Goal: Transaction & Acquisition: Purchase product/service

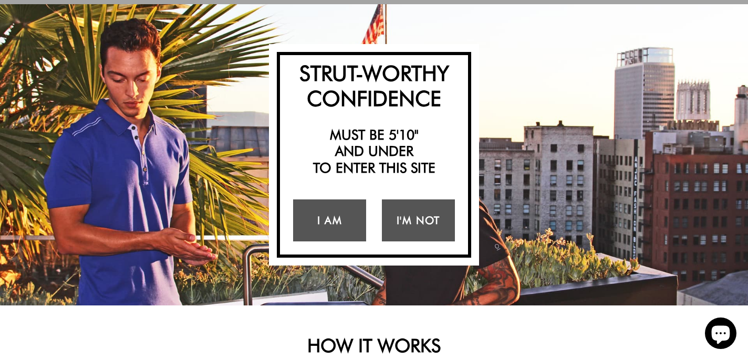
scroll to position [56, 0]
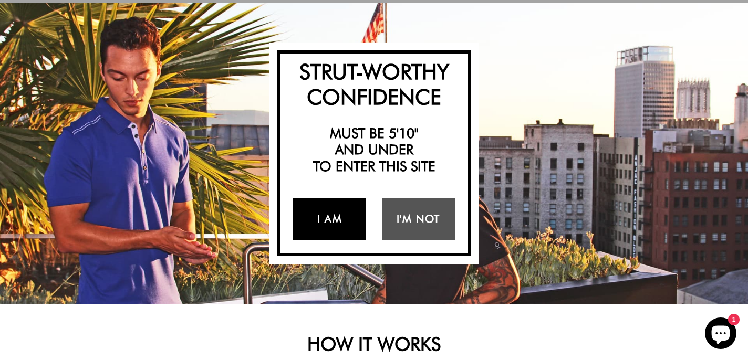
click at [345, 213] on link "I Am" at bounding box center [329, 219] width 73 height 42
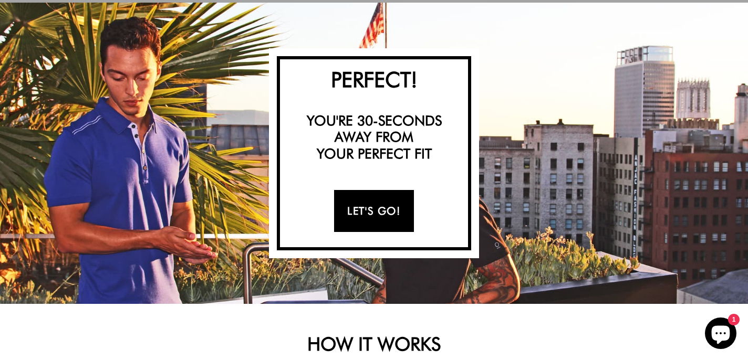
click at [363, 214] on link "Let's Go!" at bounding box center [373, 211] width 79 height 42
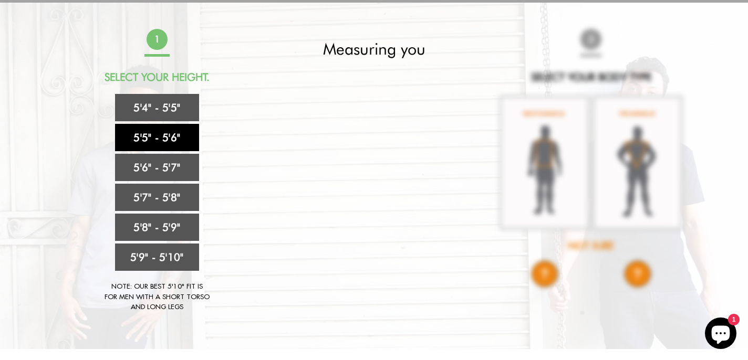
click at [164, 129] on link "5'5" - 5'6"" at bounding box center [157, 137] width 84 height 27
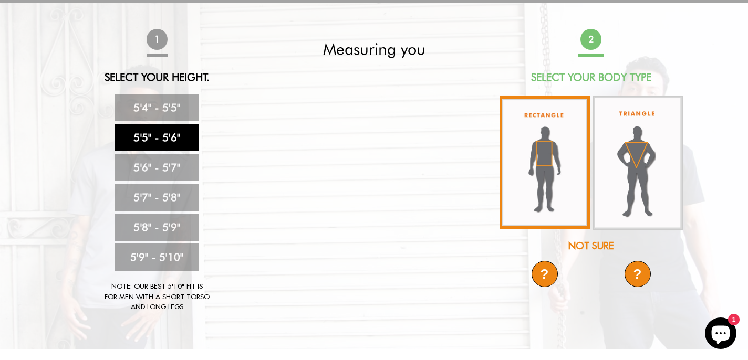
click at [542, 177] on img at bounding box center [544, 162] width 90 height 133
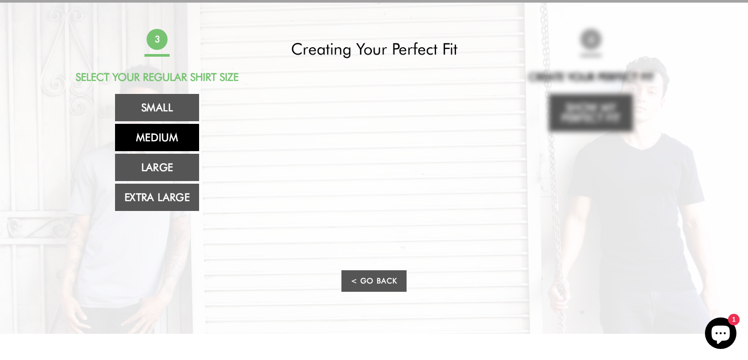
click at [182, 141] on link "Medium" at bounding box center [157, 137] width 84 height 27
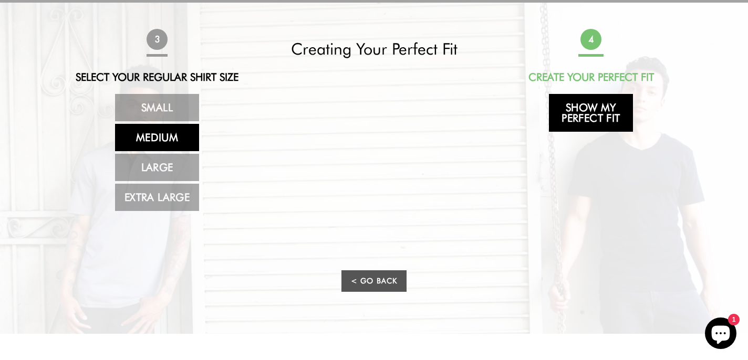
click at [589, 114] on link "Show My Perfect Fit" at bounding box center [591, 113] width 84 height 38
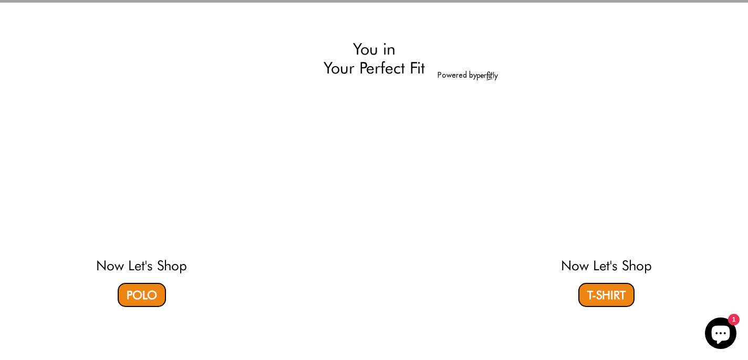
select select "55-56"
select select "M"
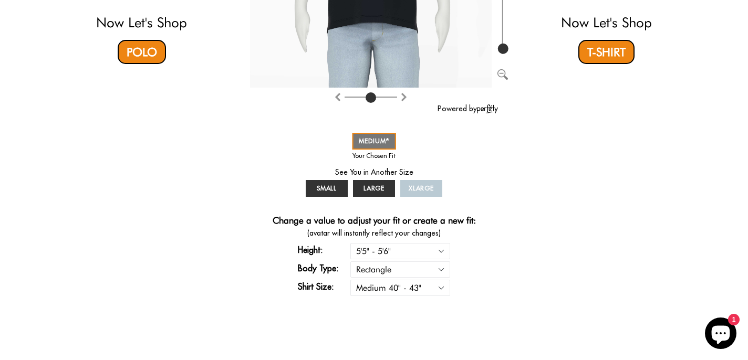
scroll to position [300, 0]
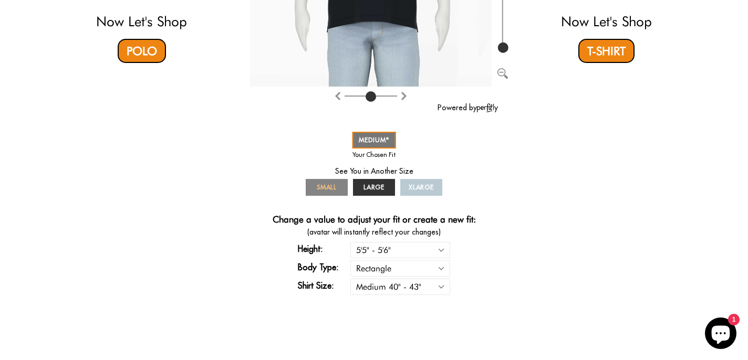
click at [330, 184] on span "SMALL" at bounding box center [327, 187] width 20 height 8
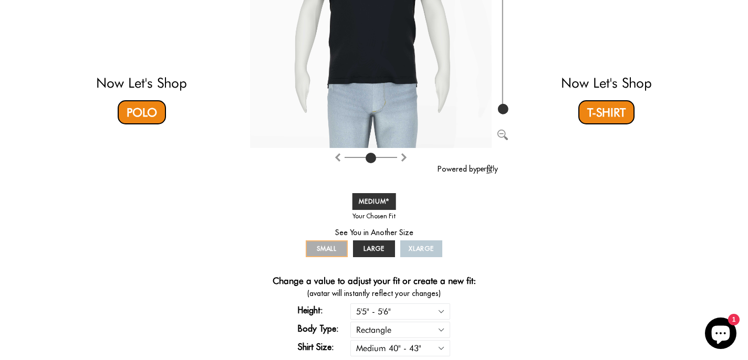
scroll to position [228, 0]
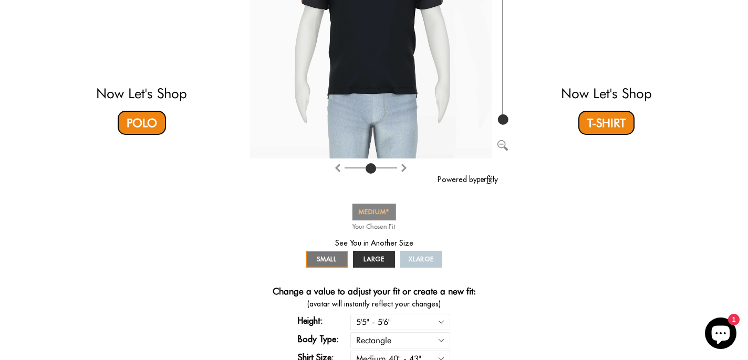
click at [363, 208] on span "MEDIUM" at bounding box center [374, 212] width 31 height 8
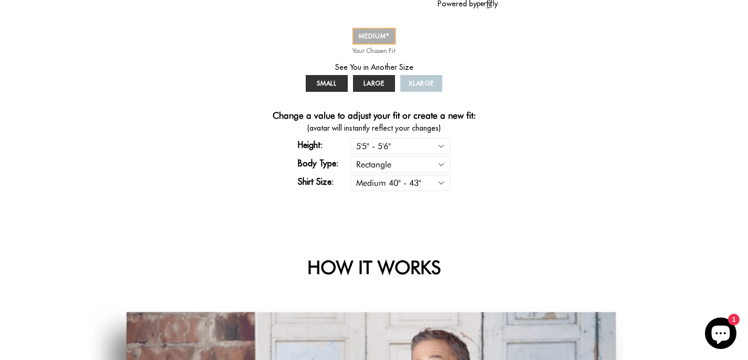
scroll to position [413, 0]
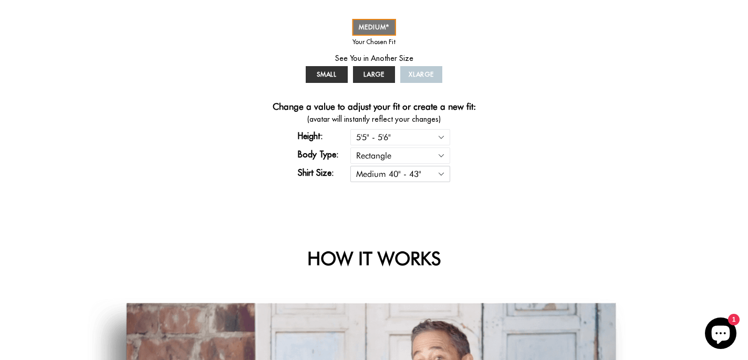
click at [443, 174] on select "Small 36" - 39" Medium 40" - 43" Large 44" - 47" Extra Large 48" - 50"" at bounding box center [400, 174] width 100 height 16
click at [350, 166] on select "Small 36" - 39" Medium 40" - 43" Large 44" - 47" Extra Large 48" - 50"" at bounding box center [400, 174] width 100 height 16
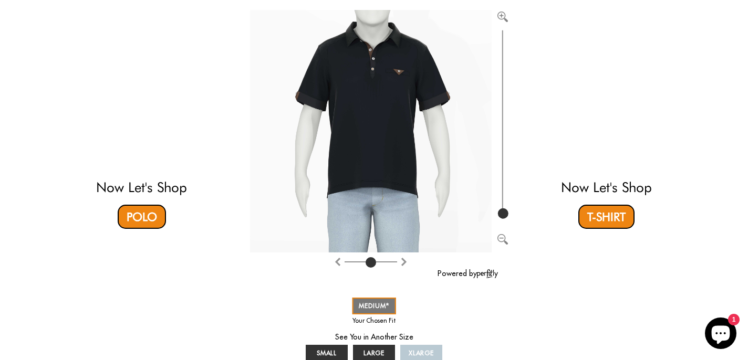
scroll to position [130, 0]
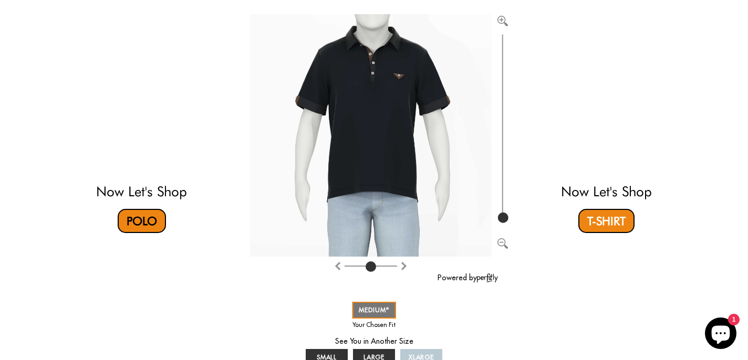
click at [150, 222] on link "Polo" at bounding box center [142, 221] width 48 height 24
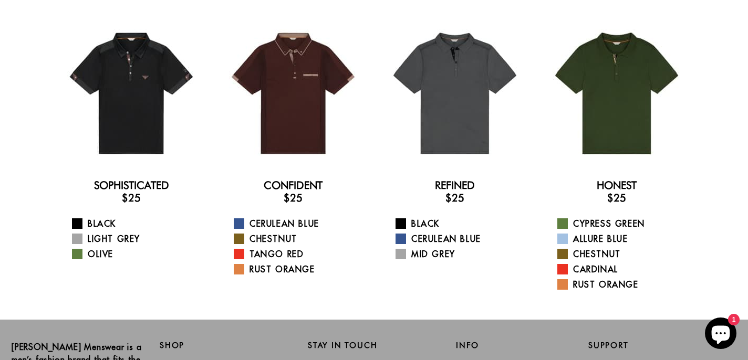
scroll to position [69, 0]
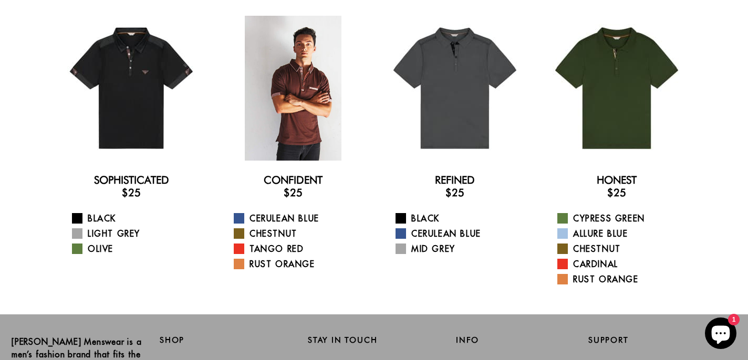
click at [298, 143] on div at bounding box center [293, 88] width 145 height 145
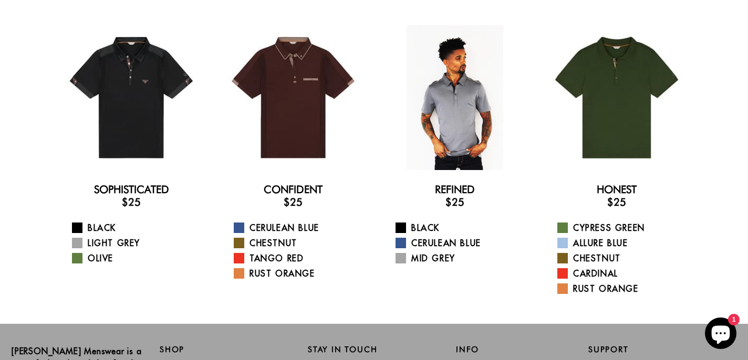
scroll to position [0, 0]
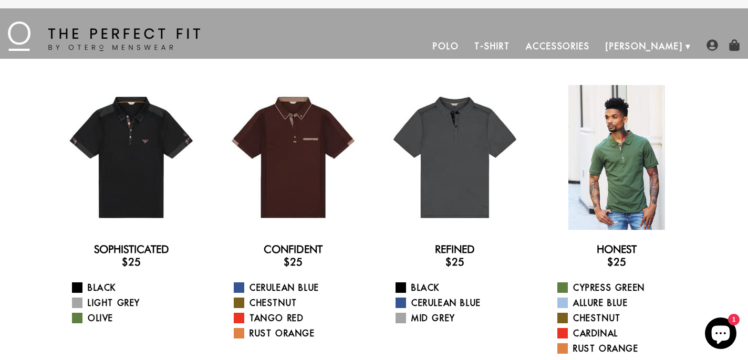
click at [623, 133] on div at bounding box center [616, 157] width 145 height 145
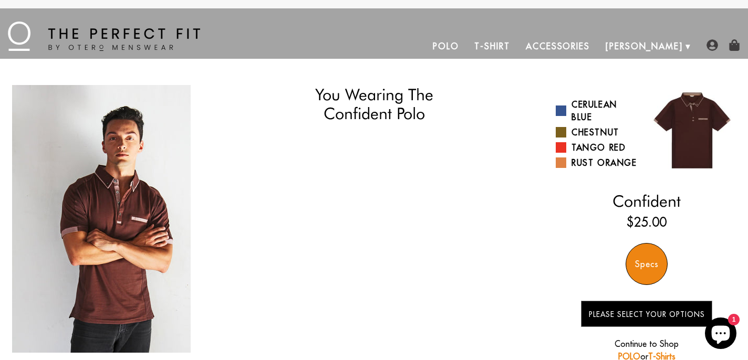
select select "55-56"
select select "M"
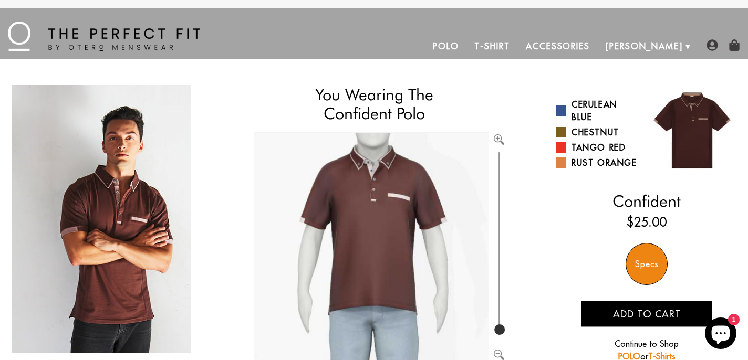
click at [151, 179] on img "1 / 5" at bounding box center [101, 219] width 179 height 268
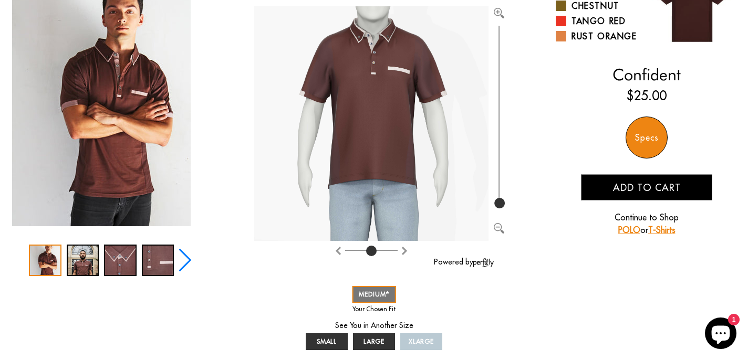
scroll to position [133, 0]
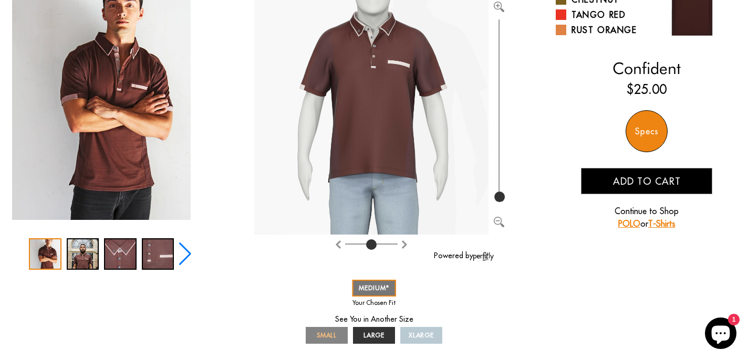
click at [331, 330] on link "SMALL" at bounding box center [327, 335] width 42 height 17
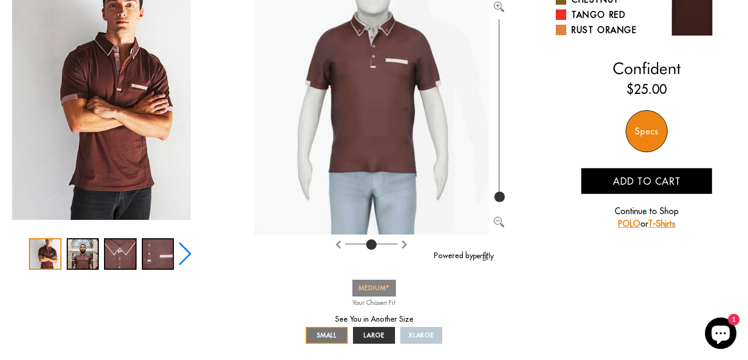
click at [362, 288] on span "MEDIUM" at bounding box center [374, 288] width 31 height 8
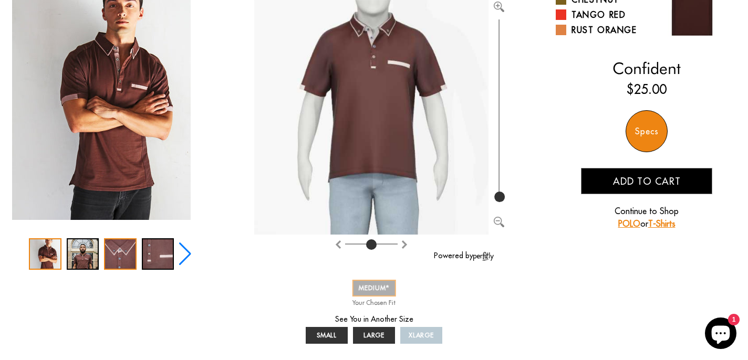
click at [128, 248] on div "3 / 5" at bounding box center [120, 254] width 33 height 32
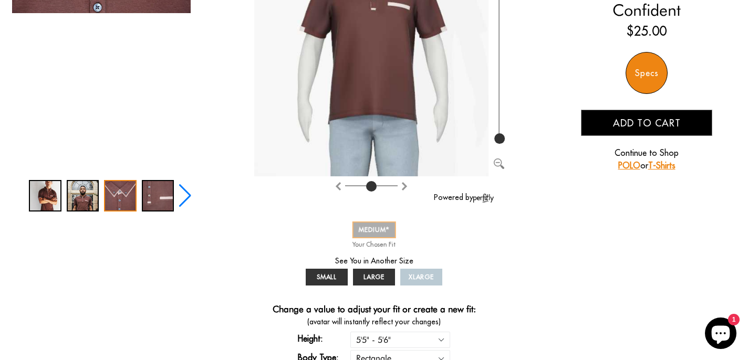
scroll to position [201, 0]
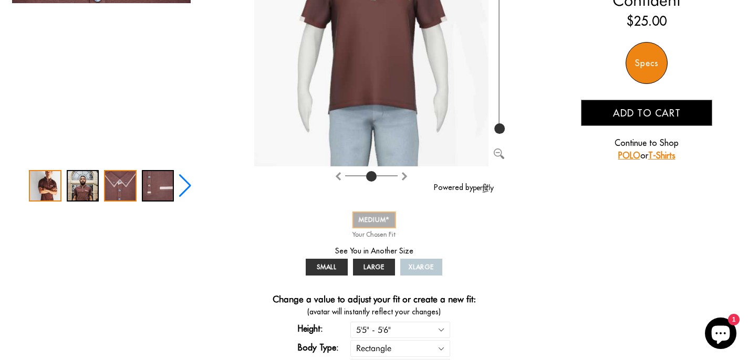
click at [45, 189] on div "1 / 5" at bounding box center [45, 186] width 33 height 32
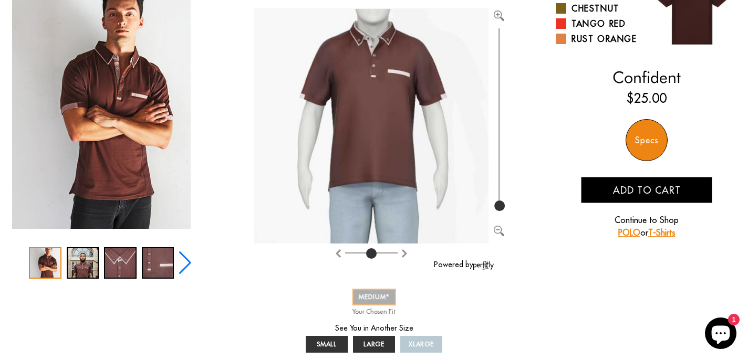
scroll to position [123, 0]
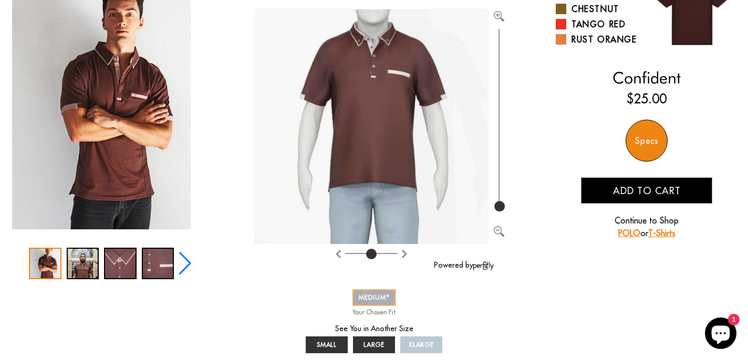
click at [114, 74] on img "1 / 5" at bounding box center [101, 96] width 179 height 268
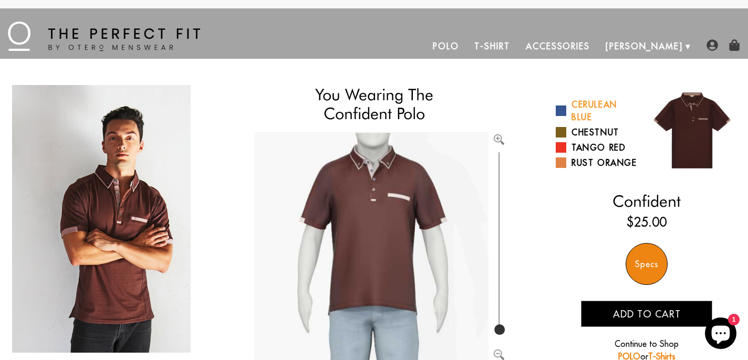
click at [561, 112] on span at bounding box center [561, 111] width 11 height 11
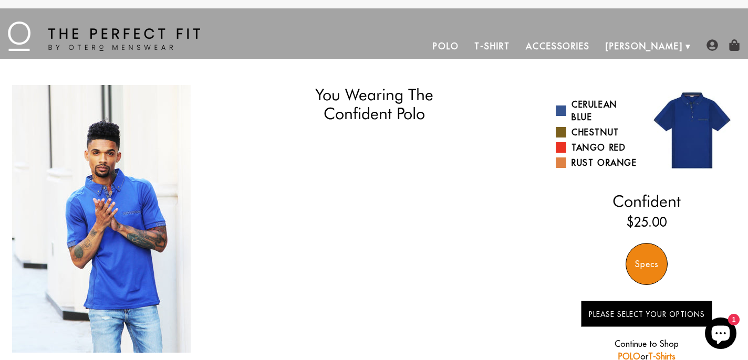
select select "55-56"
select select "M"
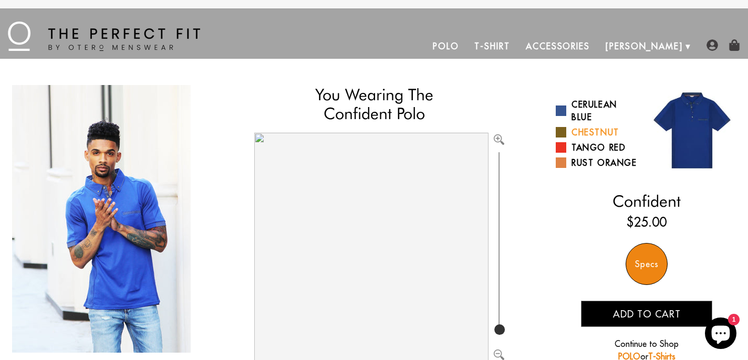
click at [562, 135] on span at bounding box center [561, 132] width 11 height 11
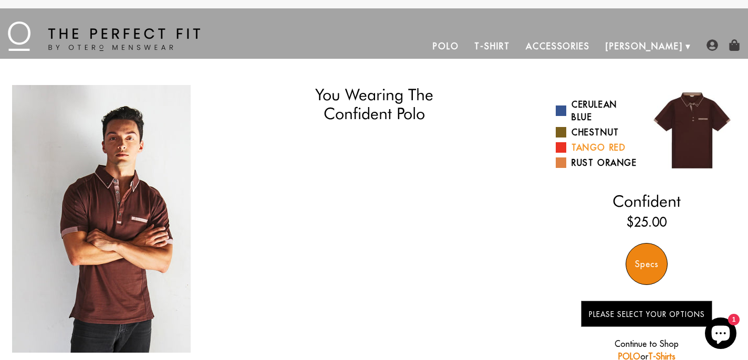
select select "55-56"
select select "M"
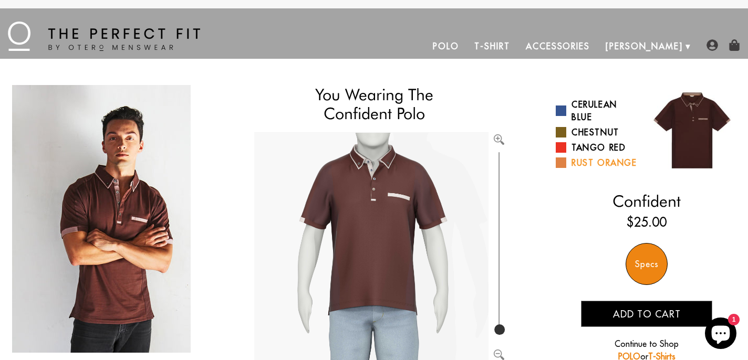
click at [562, 165] on span at bounding box center [561, 163] width 11 height 11
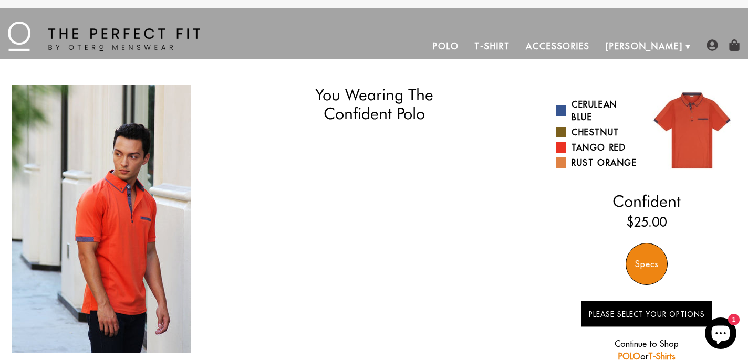
select select "55-56"
select select "M"
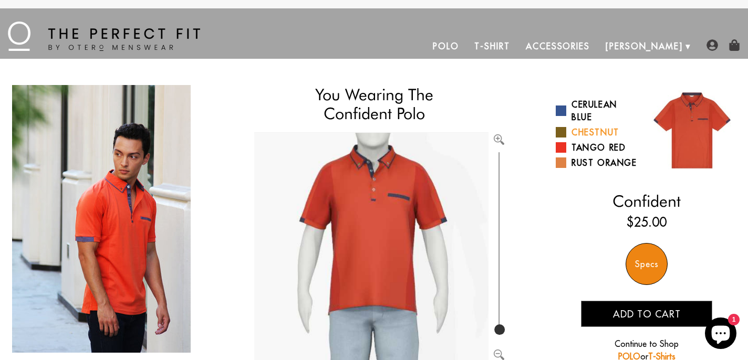
click at [561, 132] on span at bounding box center [561, 132] width 11 height 11
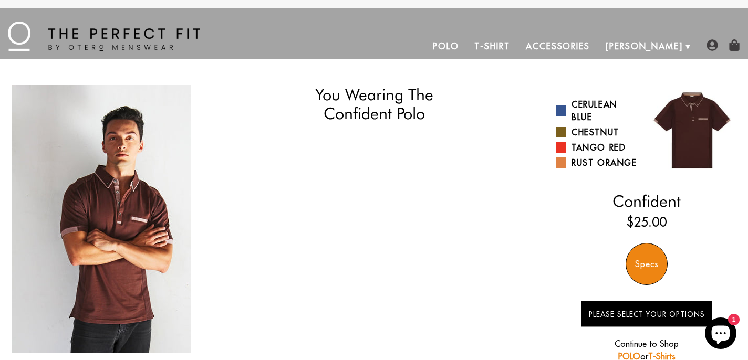
select select "55-56"
select select "M"
select select "55-56"
select select "M"
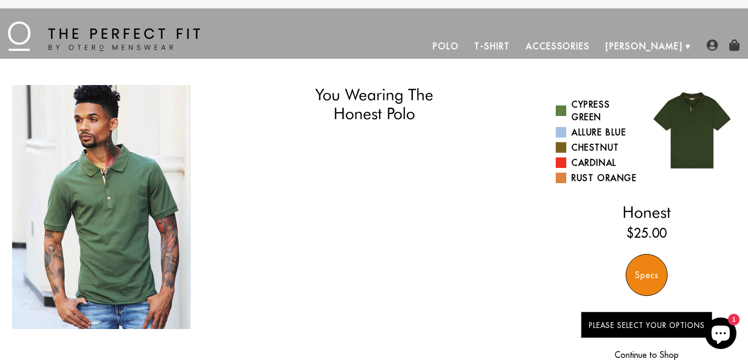
select select "55-56"
select select "M"
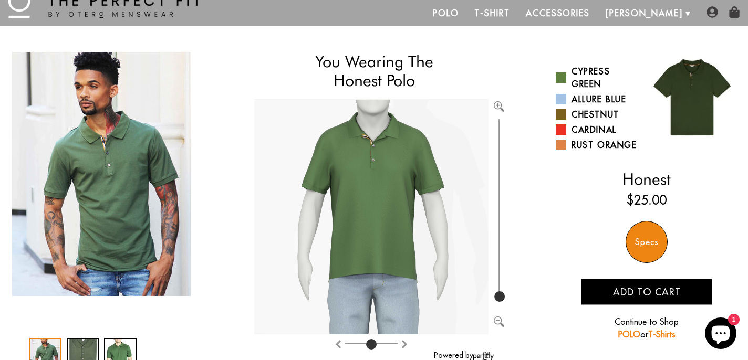
scroll to position [36, 0]
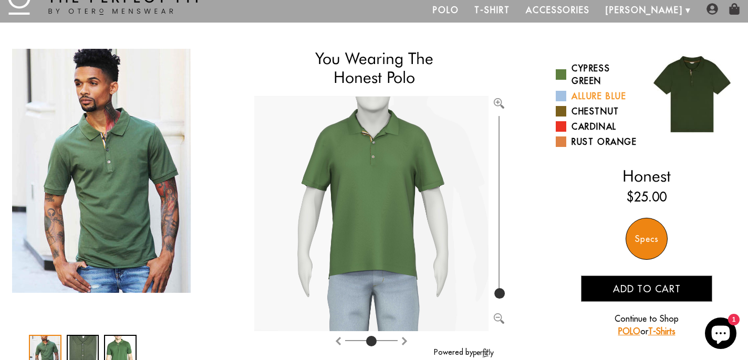
click at [562, 97] on span at bounding box center [561, 96] width 11 height 11
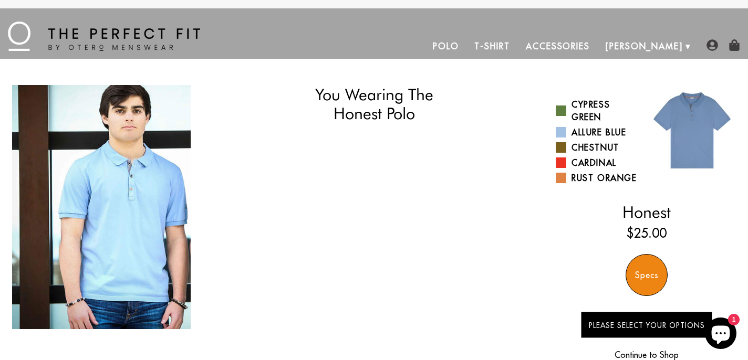
select select "55-56"
select select "M"
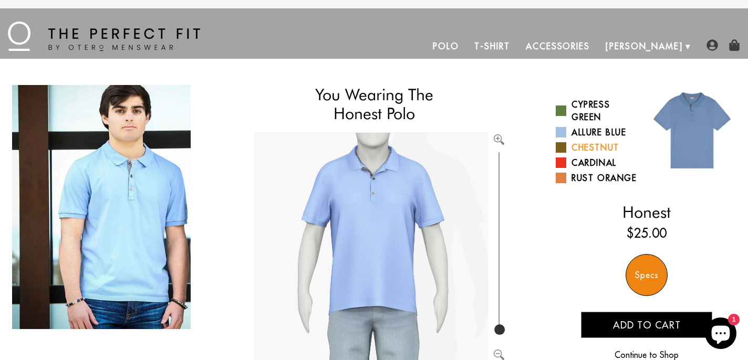
click at [562, 151] on span at bounding box center [561, 147] width 11 height 11
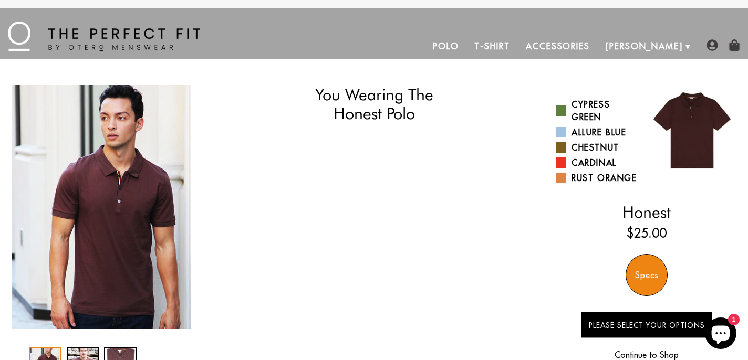
select select "55-56"
select select "M"
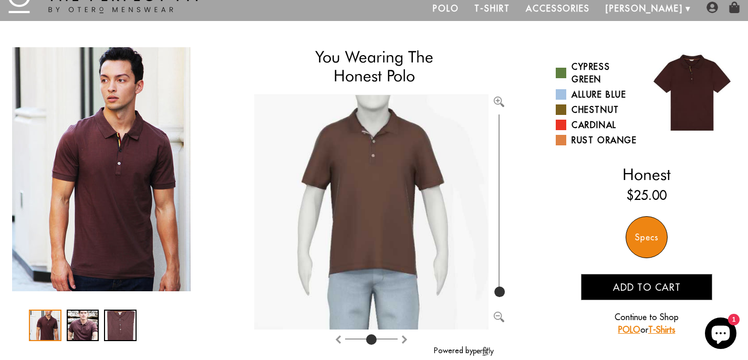
scroll to position [40, 0]
